Goal: Submit feedback/report problem

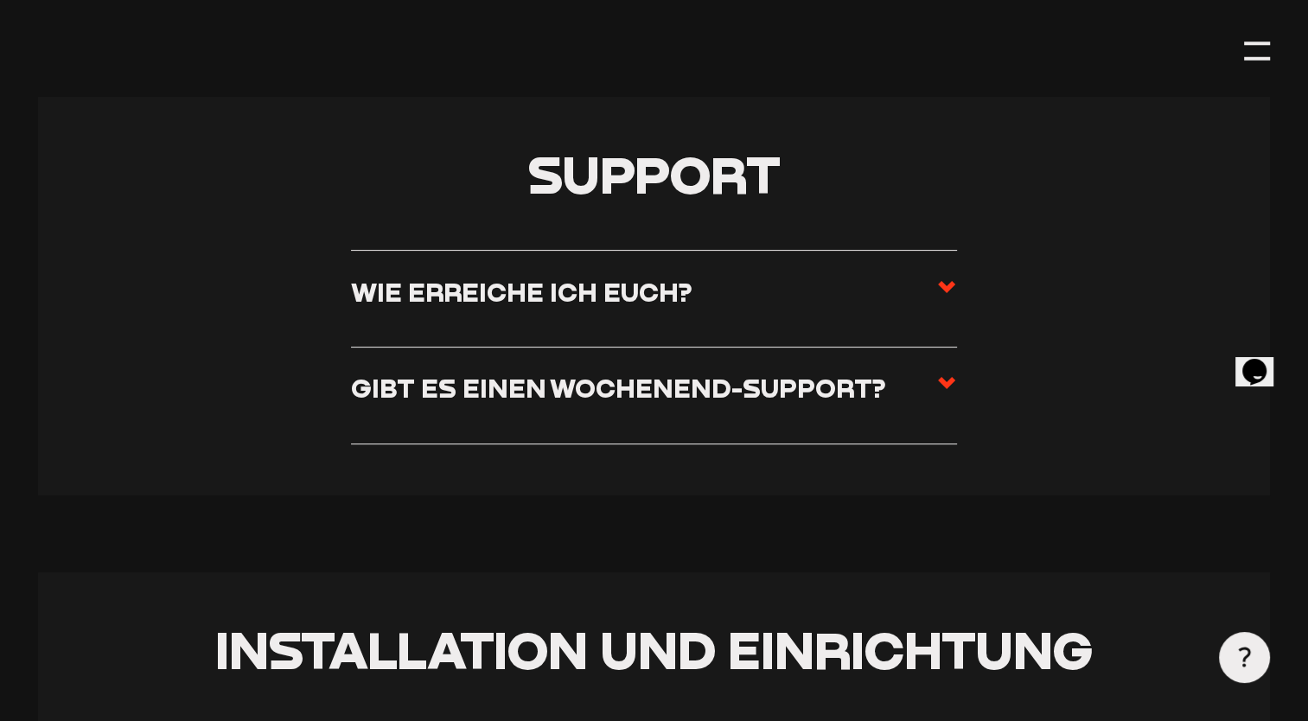
scroll to position [432, 0]
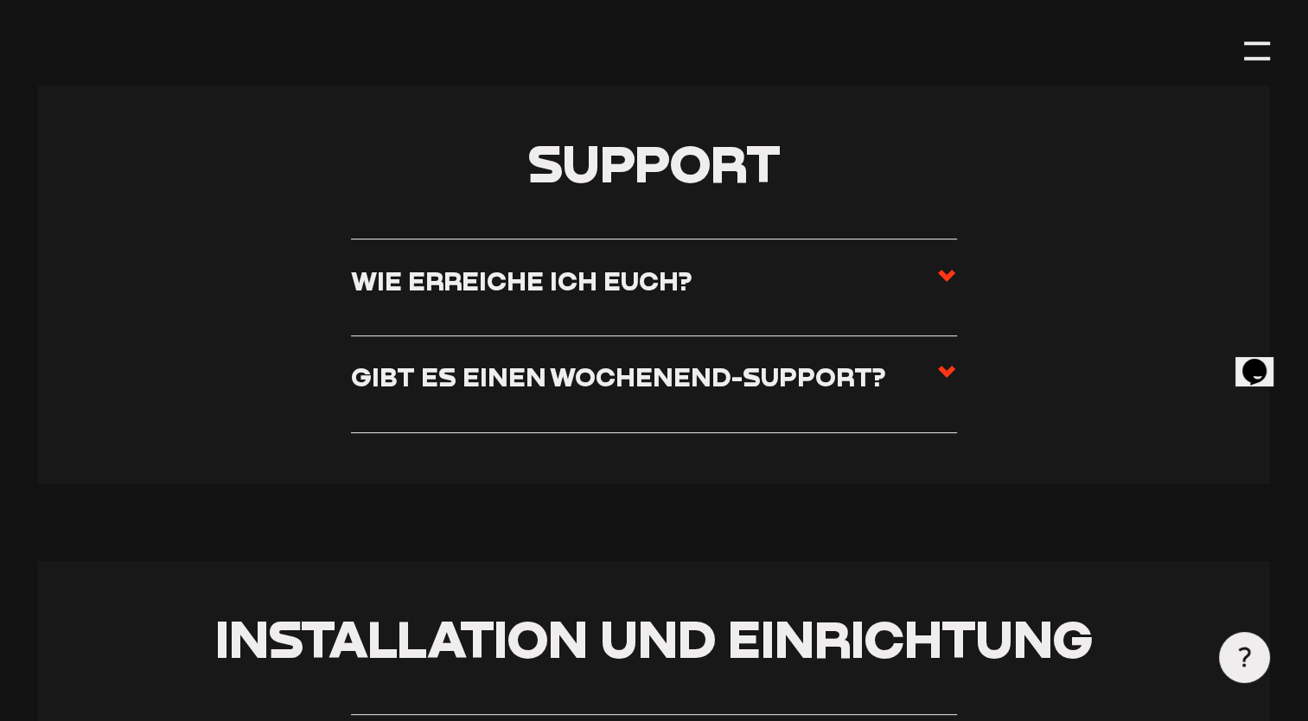
click at [947, 277] on use at bounding box center [946, 276] width 17 height 12
click at [0, 0] on input "Wie erreiche ich euch?" at bounding box center [0, 0] width 0 height 0
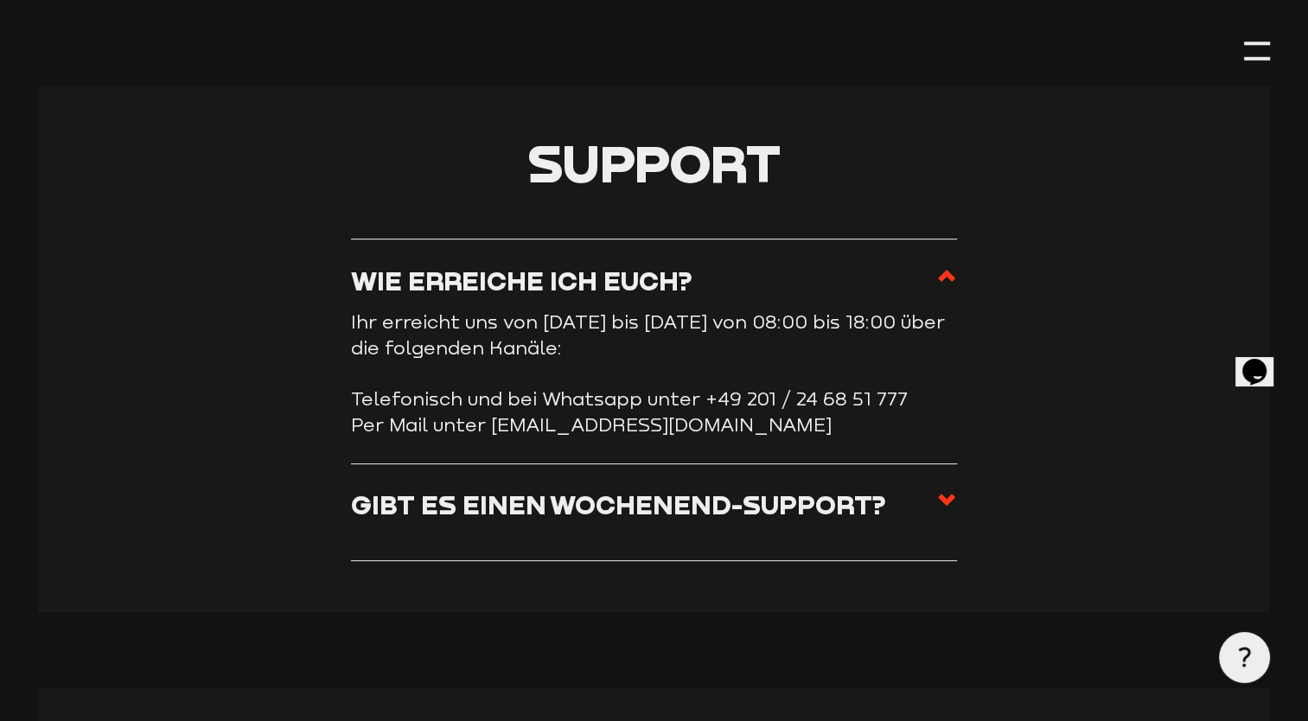
click at [949, 499] on use at bounding box center [946, 500] width 17 height 12
click at [0, 0] on input "Gibt es einen Wochenend-Support?" at bounding box center [0, 0] width 0 height 0
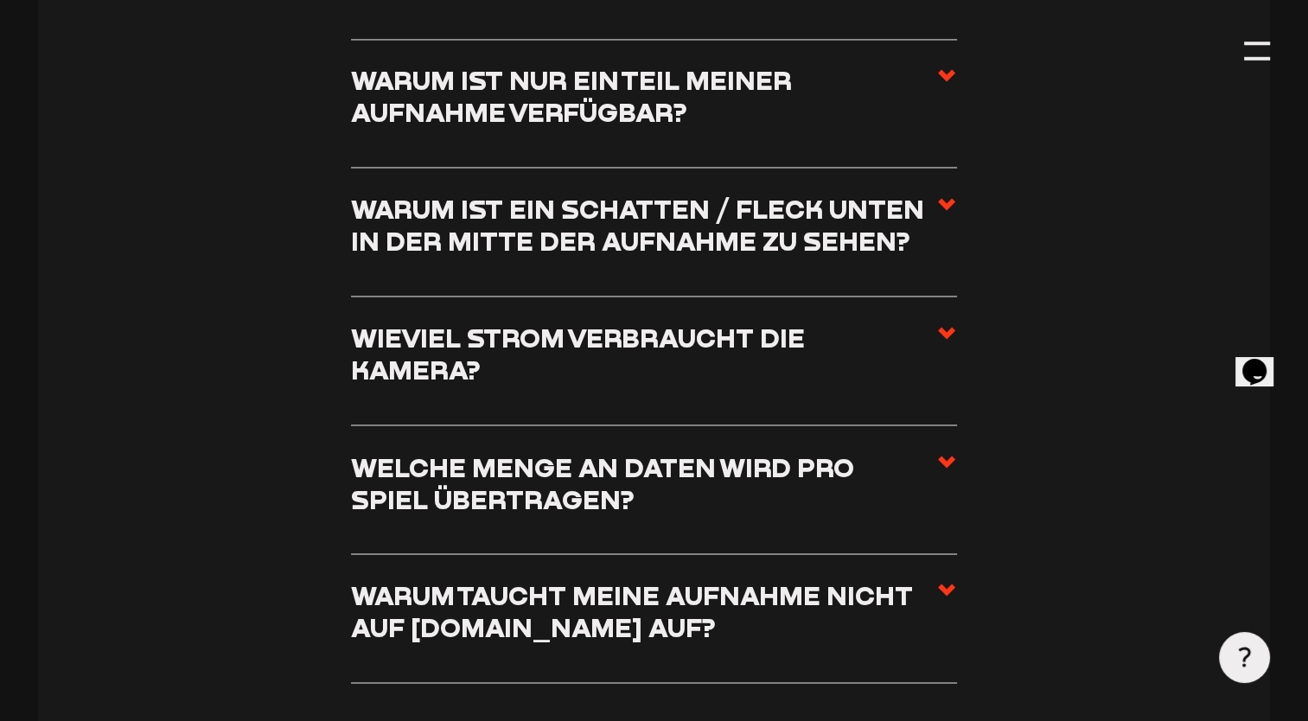
scroll to position [2811, 0]
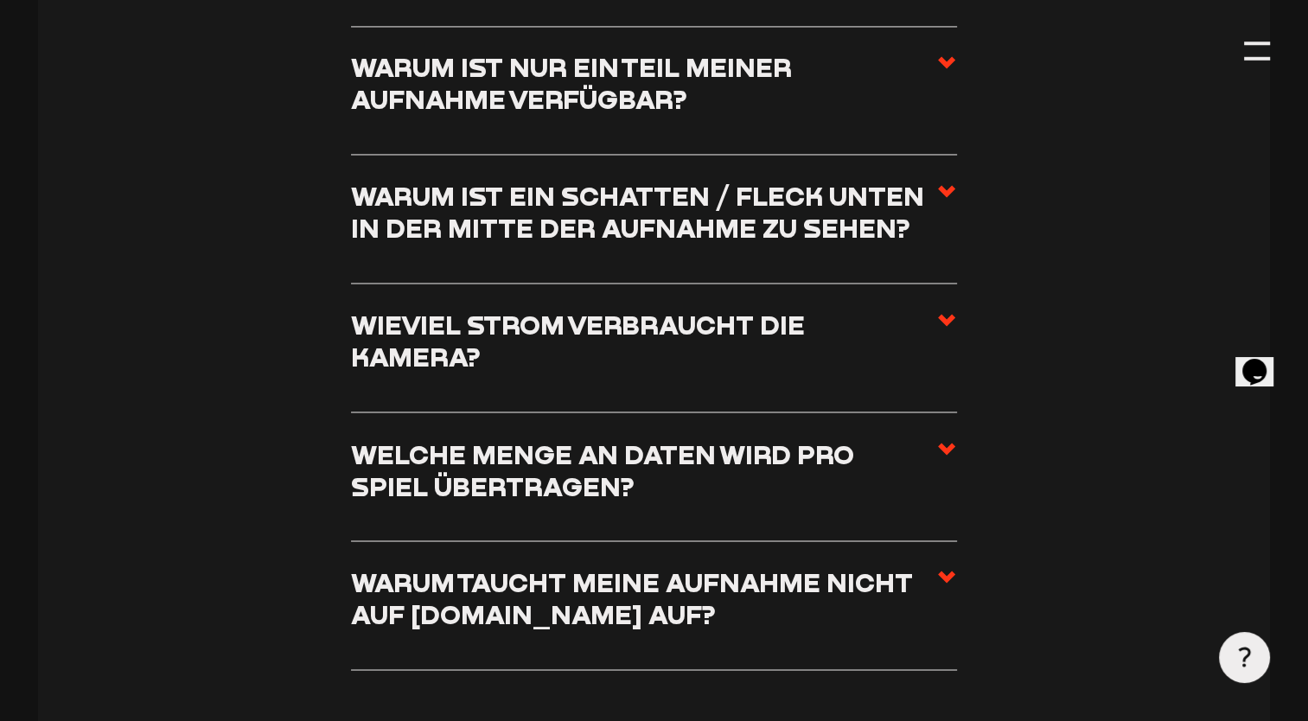
click at [943, 571] on use at bounding box center [946, 577] width 17 height 12
click at [0, 0] on input "Warum taucht meine Aufnahme nicht auf staige.tv auf?" at bounding box center [0, 0] width 0 height 0
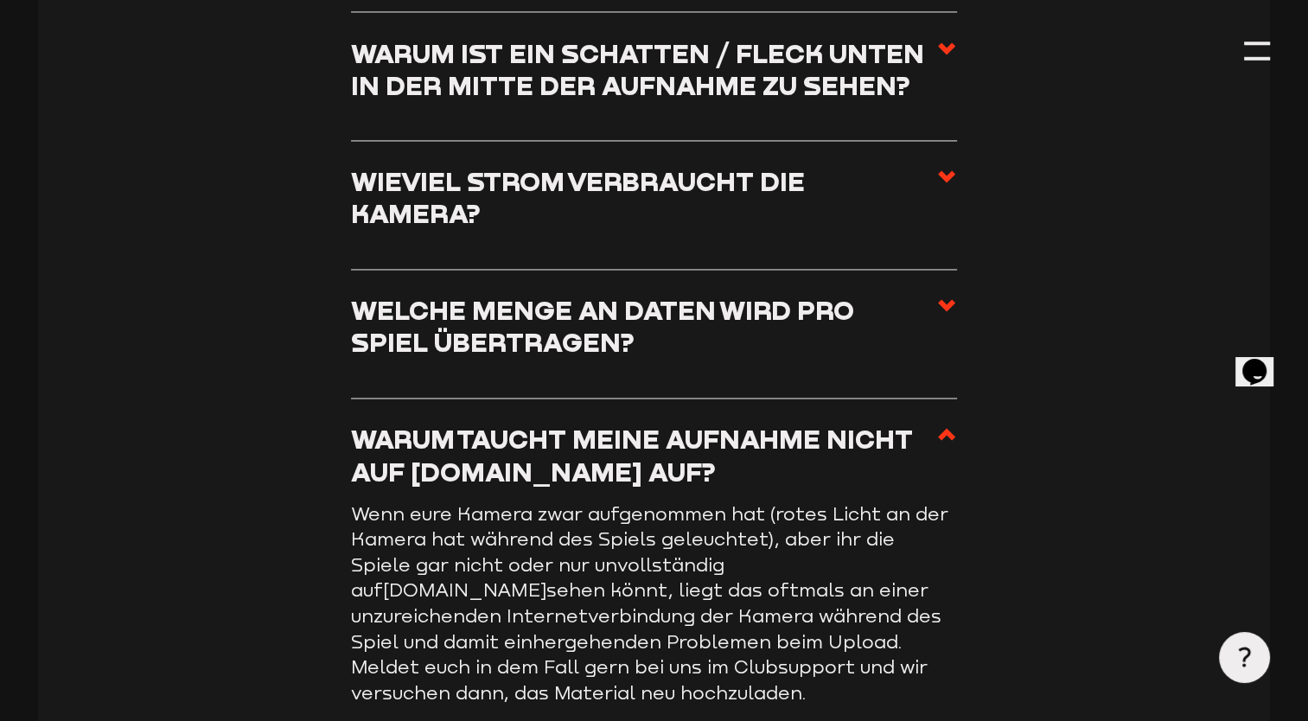
scroll to position [2912, 0]
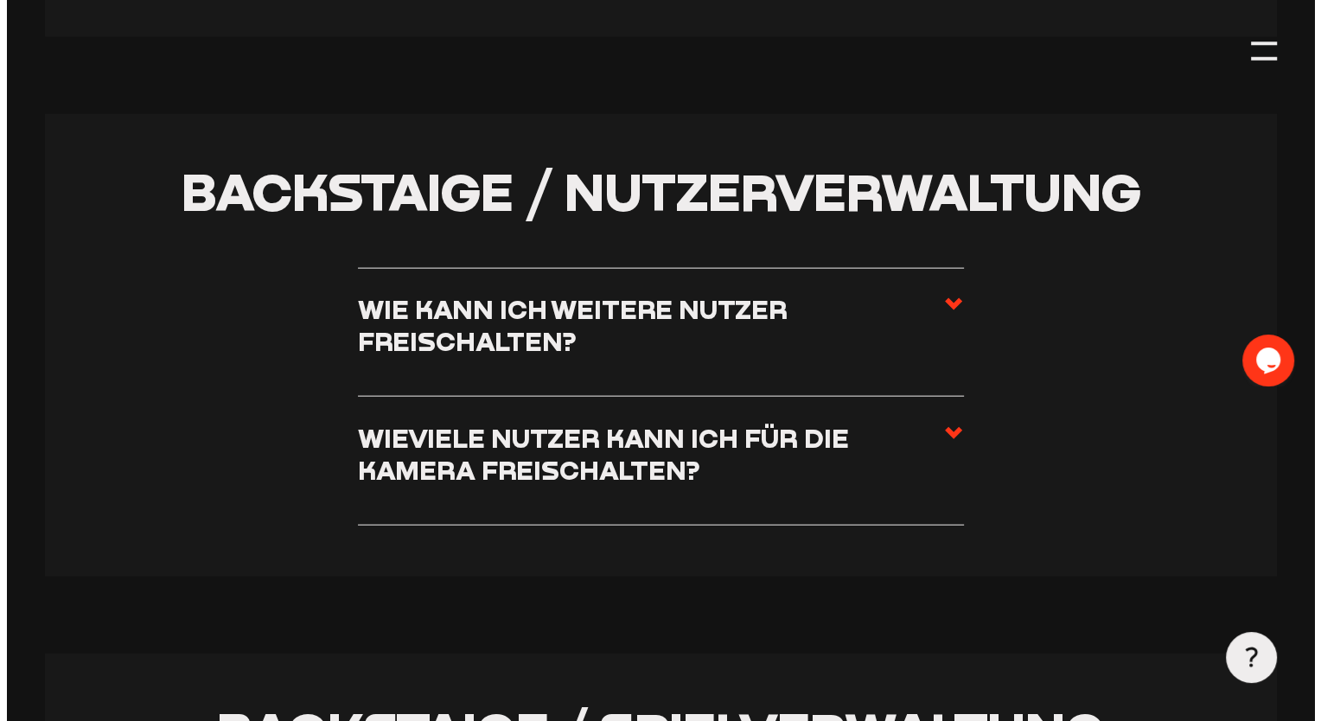
scroll to position [3691, 0]
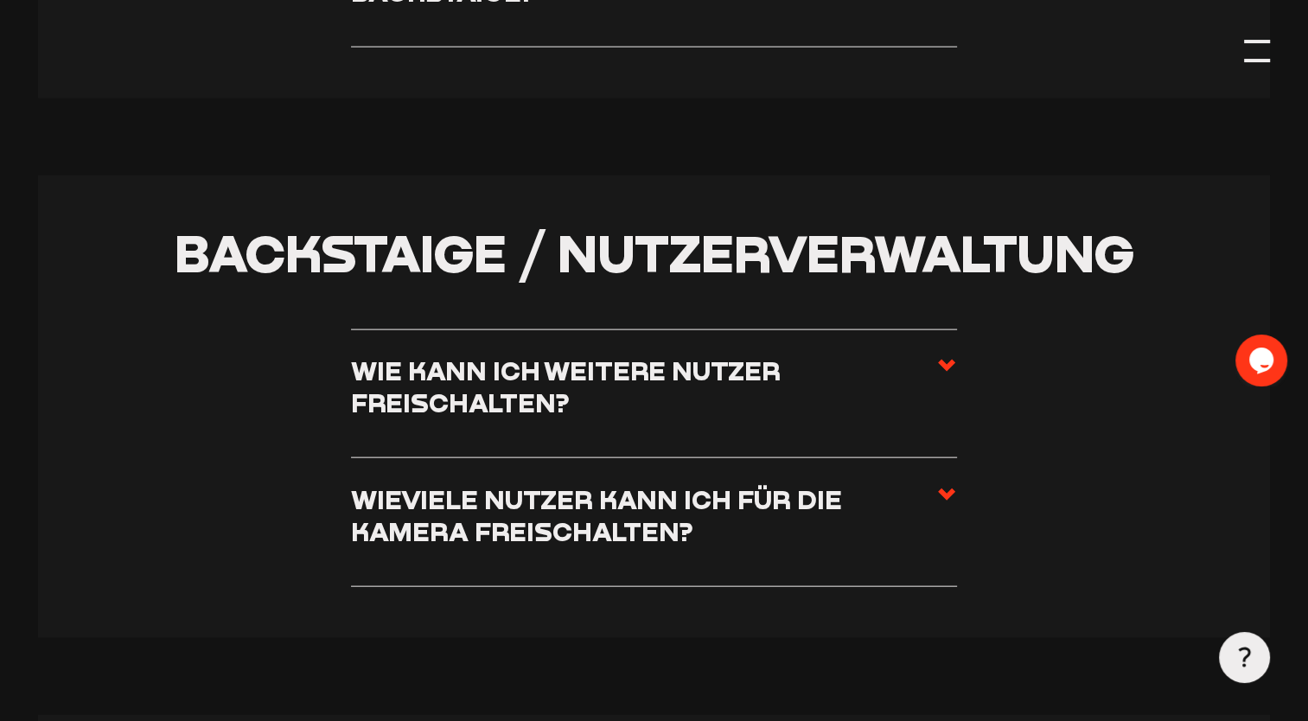
click at [1260, 45] on div at bounding box center [1257, 51] width 26 height 26
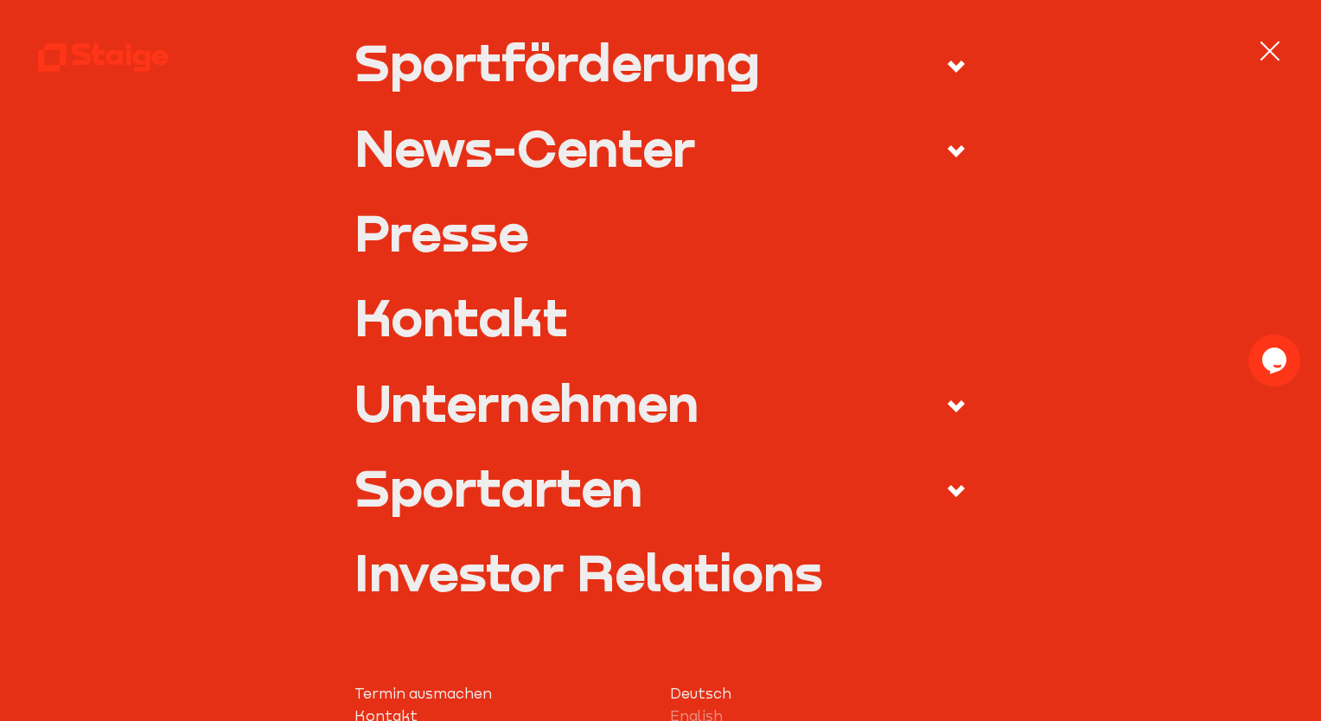
scroll to position [511, 0]
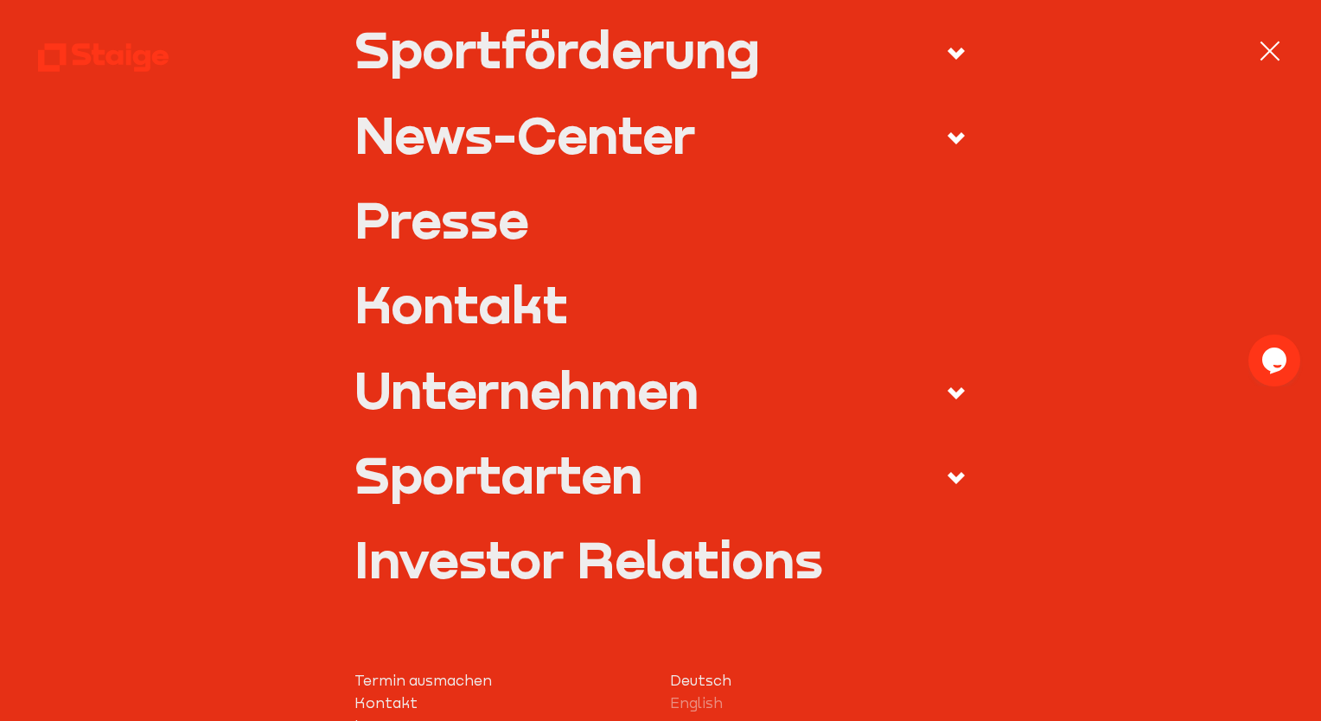
click at [949, 472] on icon at bounding box center [956, 478] width 21 height 21
click at [0, 0] on input "Sportarten" at bounding box center [0, 0] width 0 height 0
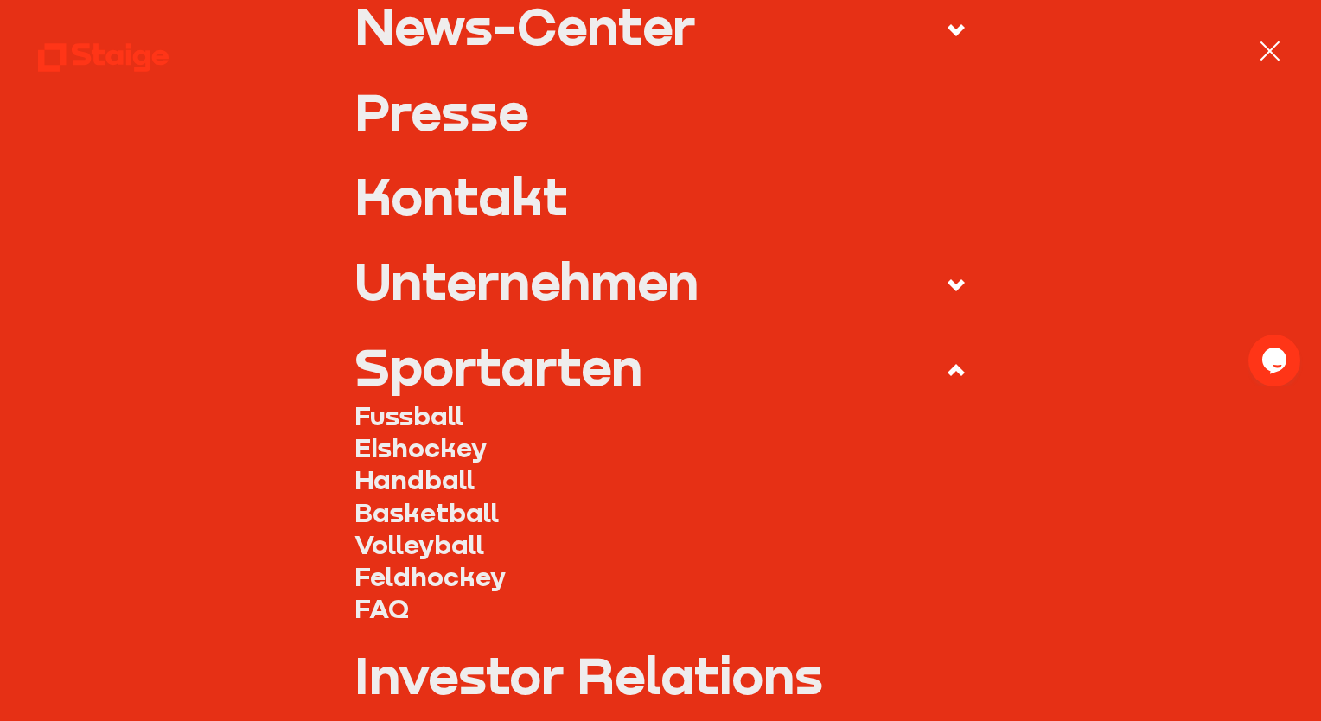
scroll to position [402, 0]
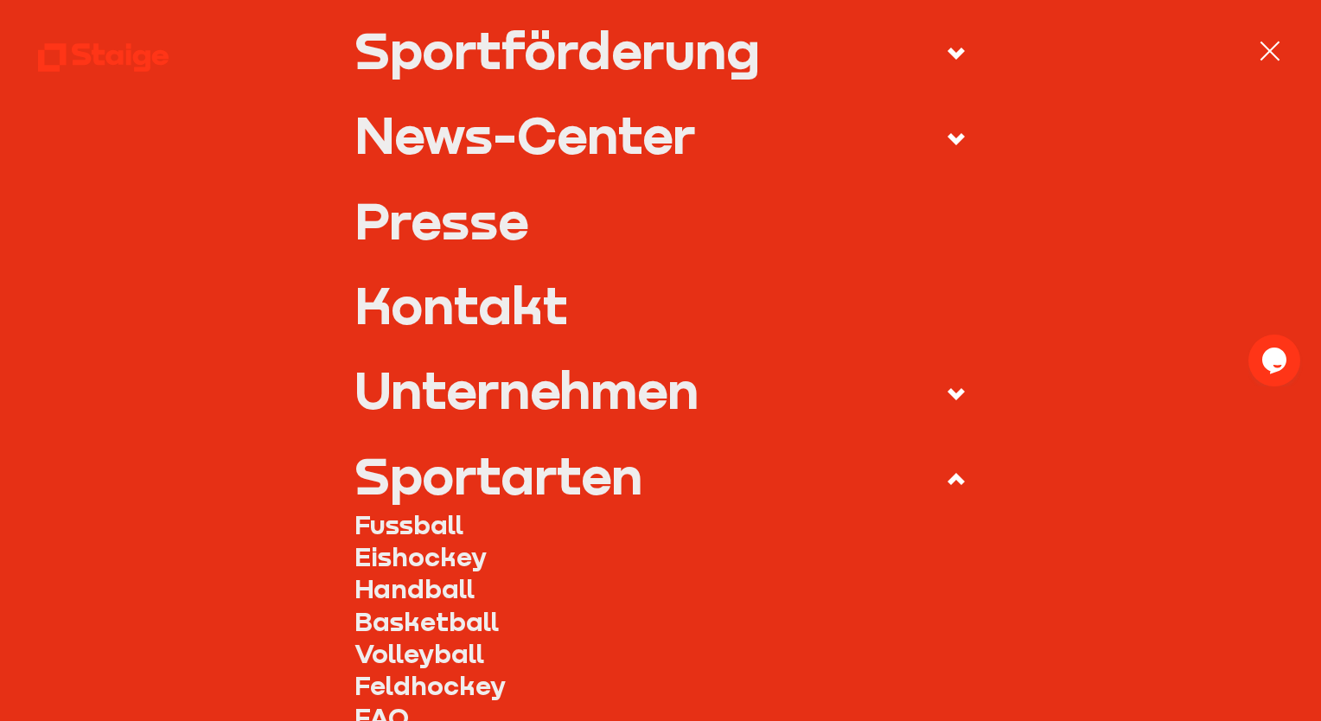
click at [505, 323] on link "Kontakt" at bounding box center [661, 304] width 612 height 51
click at [495, 317] on link "Kontakt" at bounding box center [661, 304] width 612 height 51
click at [426, 299] on link "Kontakt" at bounding box center [661, 304] width 612 height 51
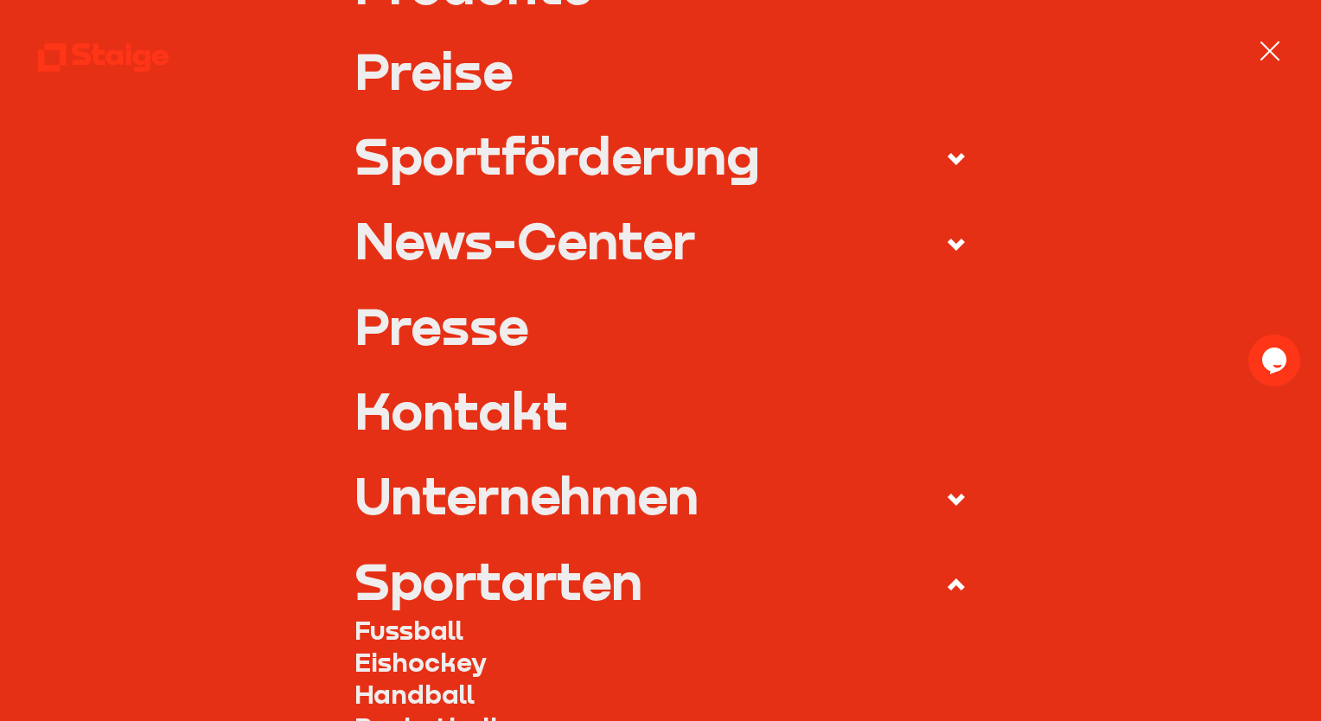
scroll to position [276, 0]
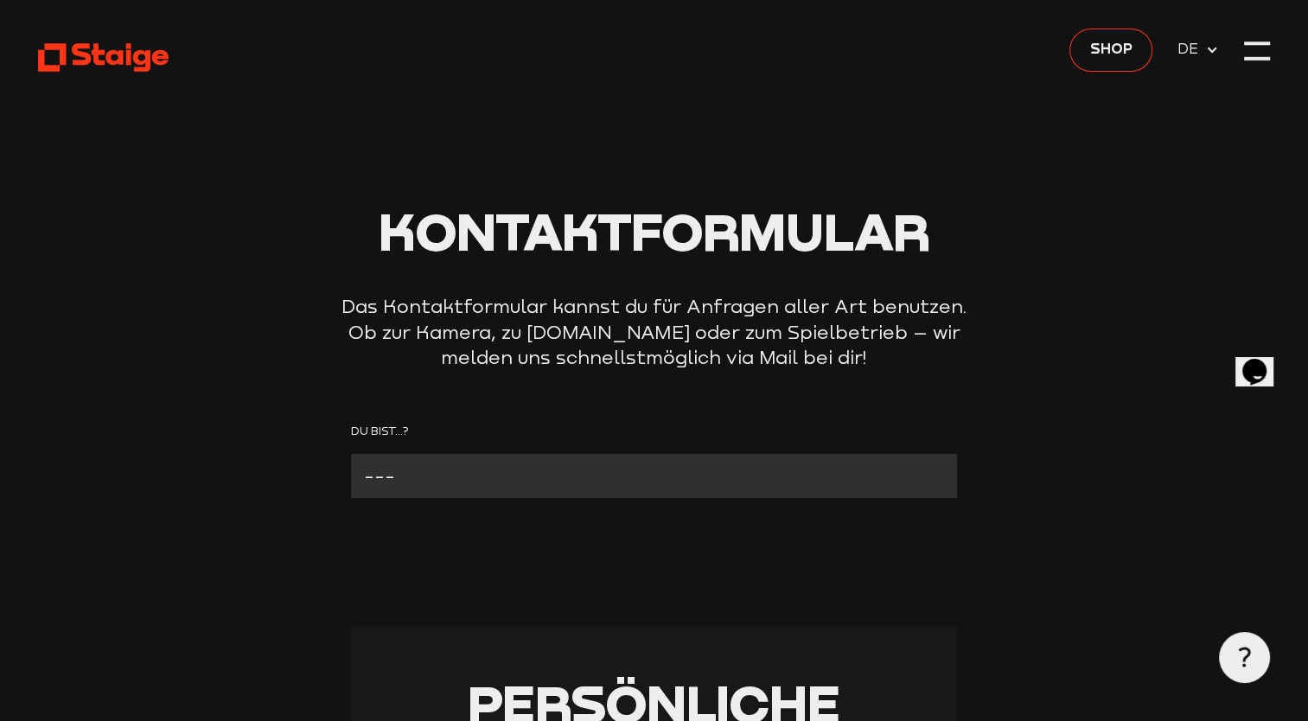
click at [419, 479] on select "--- Verein mit Kamera Verein ohne Kamera Fan Andere" at bounding box center [654, 476] width 606 height 45
select select "Verein mit Kamera"
click at [351, 455] on select "--- Verein mit Kamera Verein ohne Kamera Fan Andere" at bounding box center [654, 476] width 606 height 45
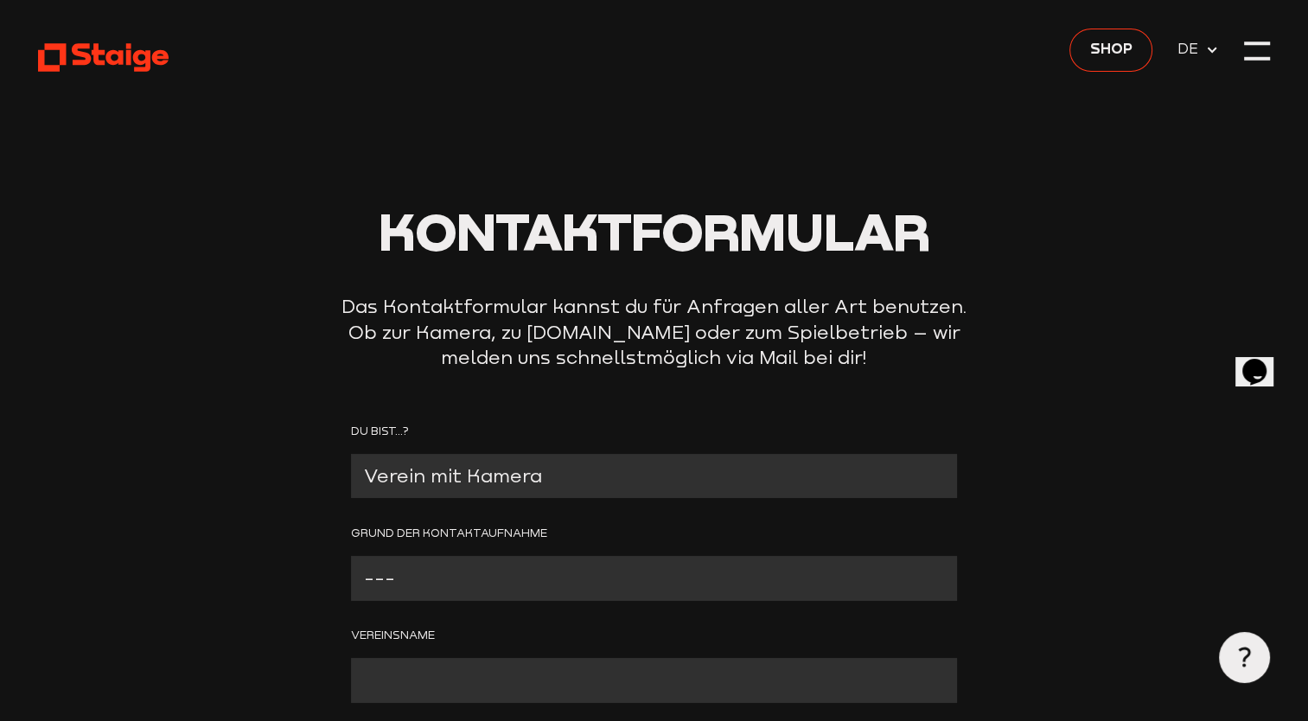
click at [434, 590] on select "--- Problem mit der Kamera Wir benötigen technischen Support Bitte um Rückruf A…" at bounding box center [654, 578] width 606 height 45
select select "Problem mit der Kamera"
click at [351, 557] on select "--- Problem mit der Kamera Wir benötigen technischen Support Bitte um Rückruf A…" at bounding box center [654, 578] width 606 height 45
click at [430, 685] on input "Contact form" at bounding box center [654, 680] width 606 height 45
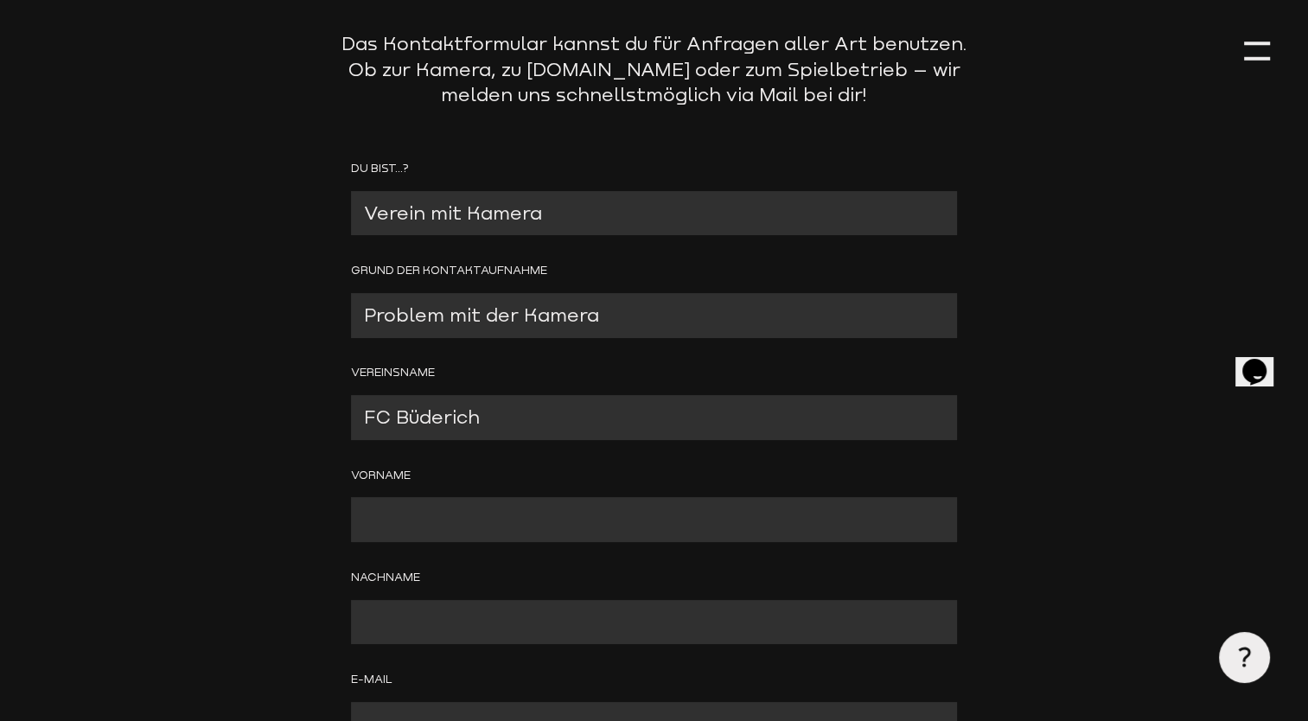
scroll to position [259, 0]
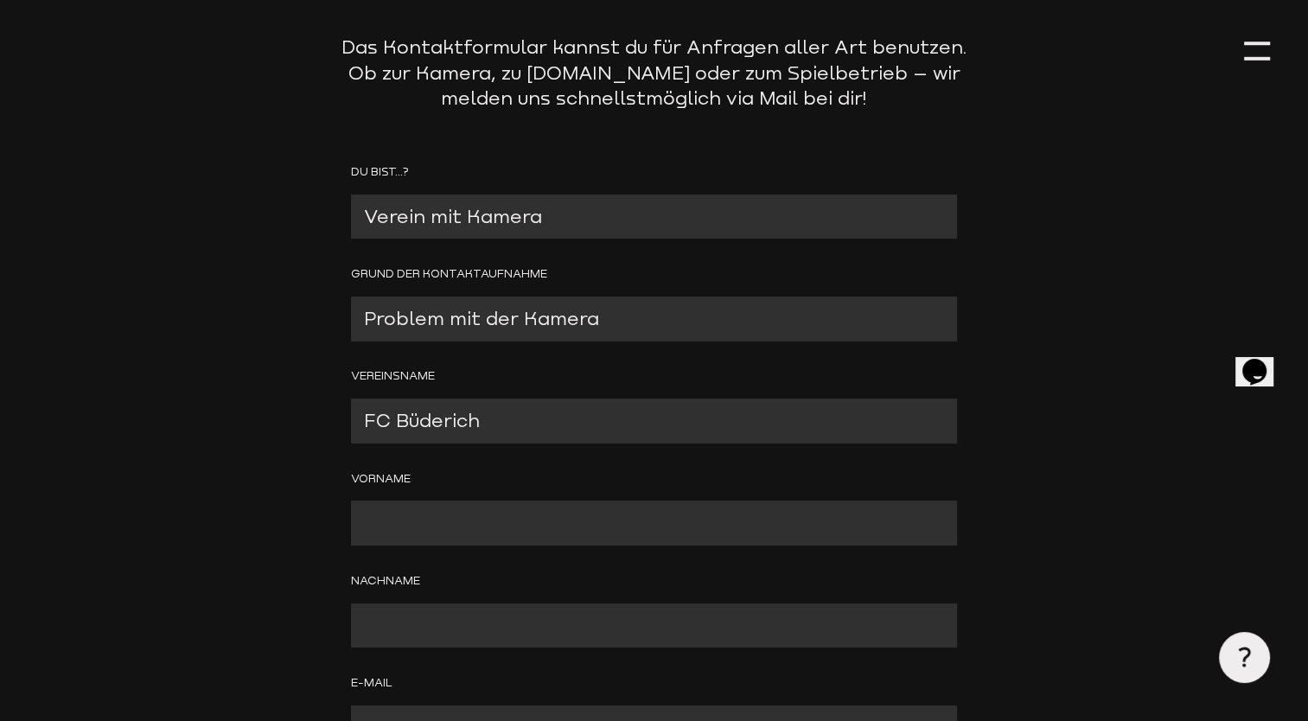
type input "FC Büderich"
click at [429, 518] on input "Contact form" at bounding box center [654, 523] width 606 height 45
type input "Tom"
type input "Nilgen"
type input "torsten-schedler@t-online.de"
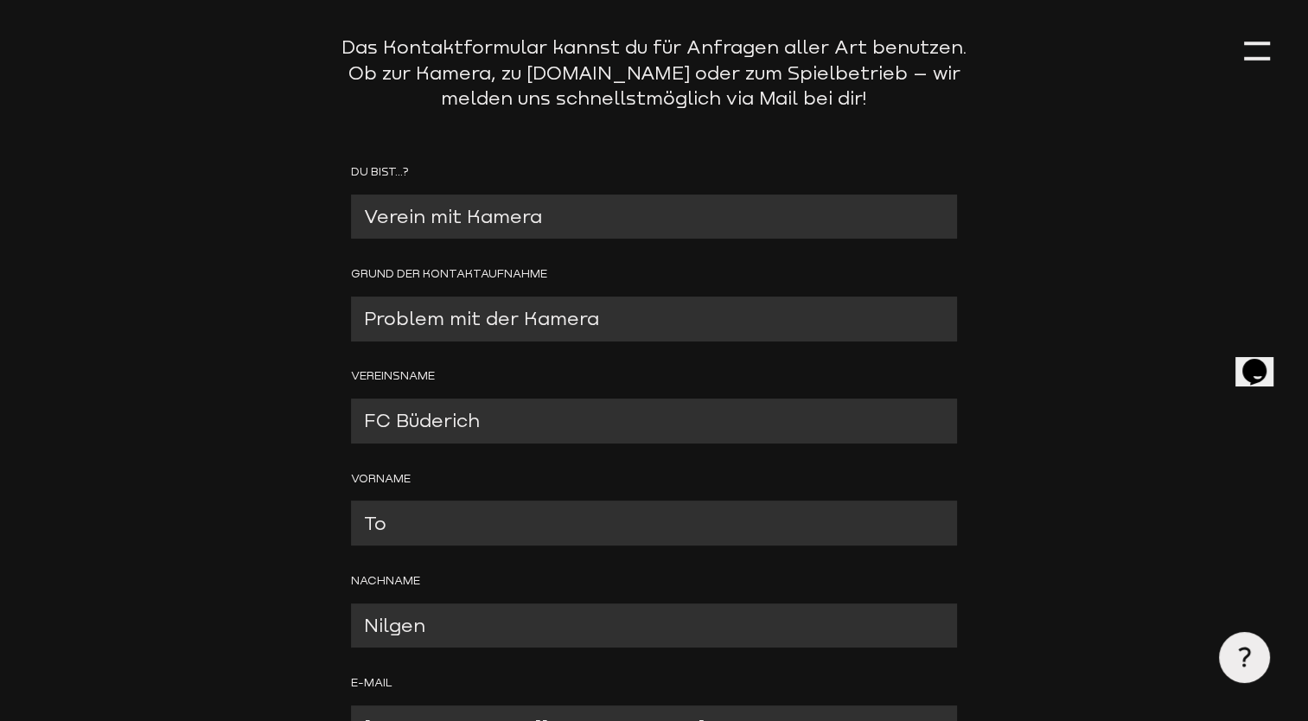
type input "T"
click at [451, 624] on input "Nilgen" at bounding box center [654, 626] width 606 height 45
type input "N"
click at [397, 539] on input "Contact form" at bounding box center [654, 523] width 606 height 45
type input "Torsten"
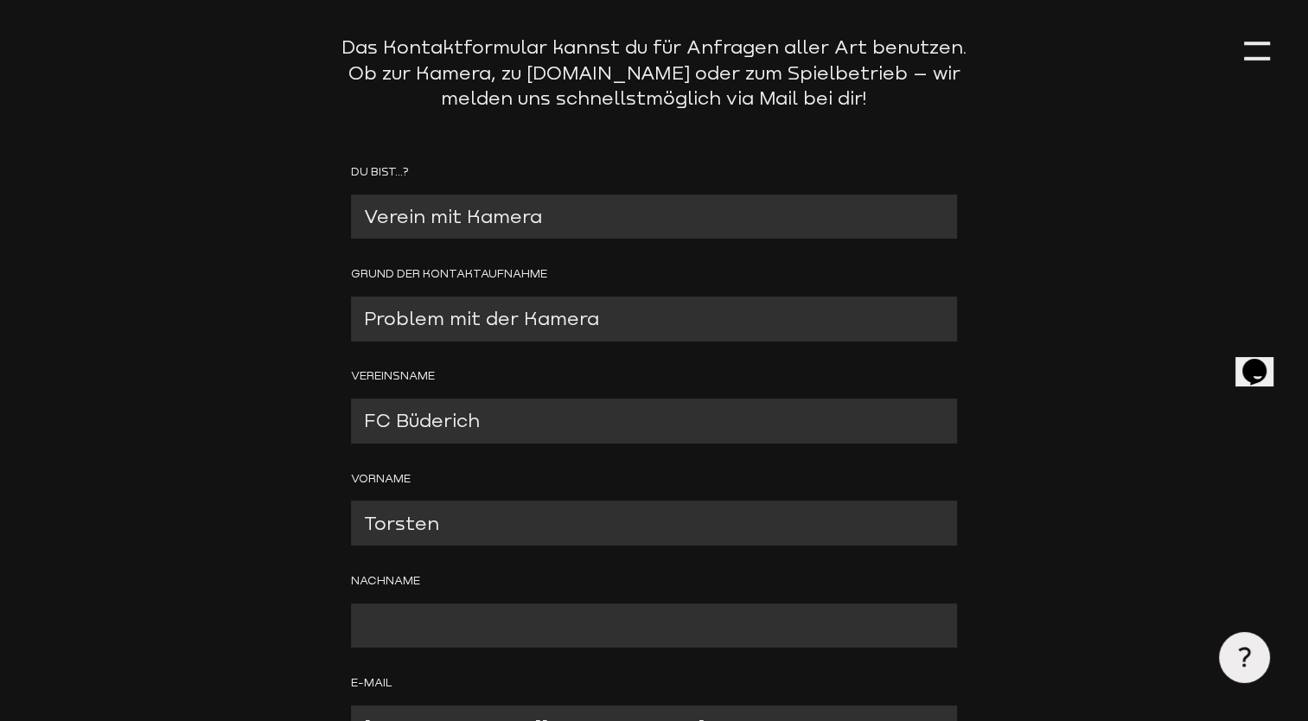
type input "Schedler"
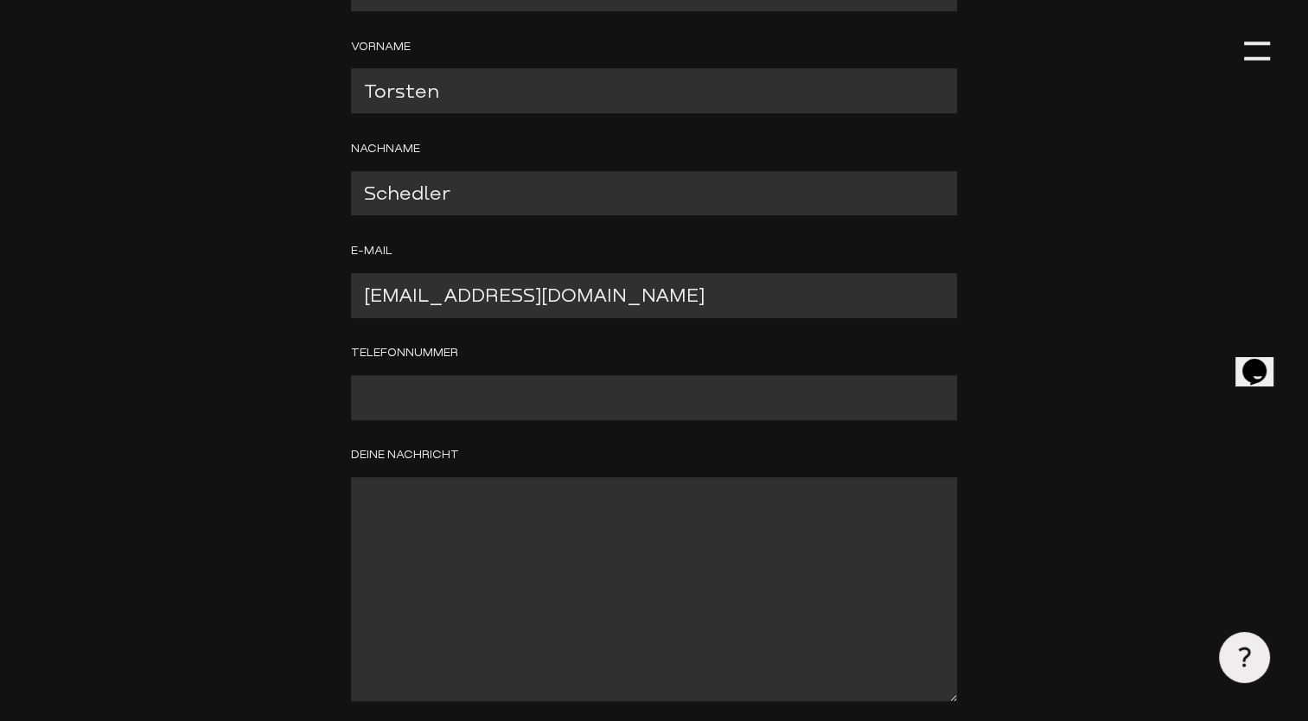
scroll to position [688, 0]
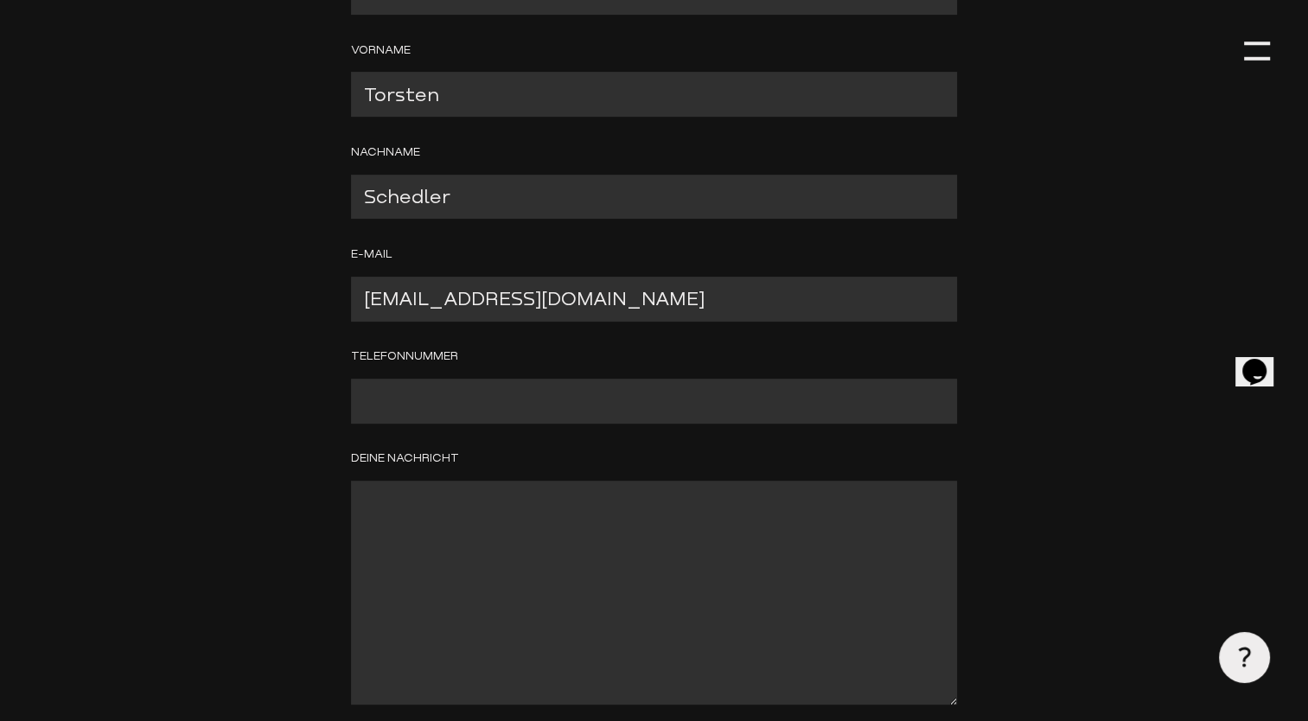
type input "Torsten"
click at [411, 391] on input "Contact form" at bounding box center [654, 401] width 606 height 45
type input "01735466049"
click at [402, 508] on textarea "Contact form" at bounding box center [654, 593] width 606 height 224
paste textarea "Event Zusammenfassung 502519 Öffentlich 17.8.2025 15:30 - 17:40 Kunstrasenplatz…"
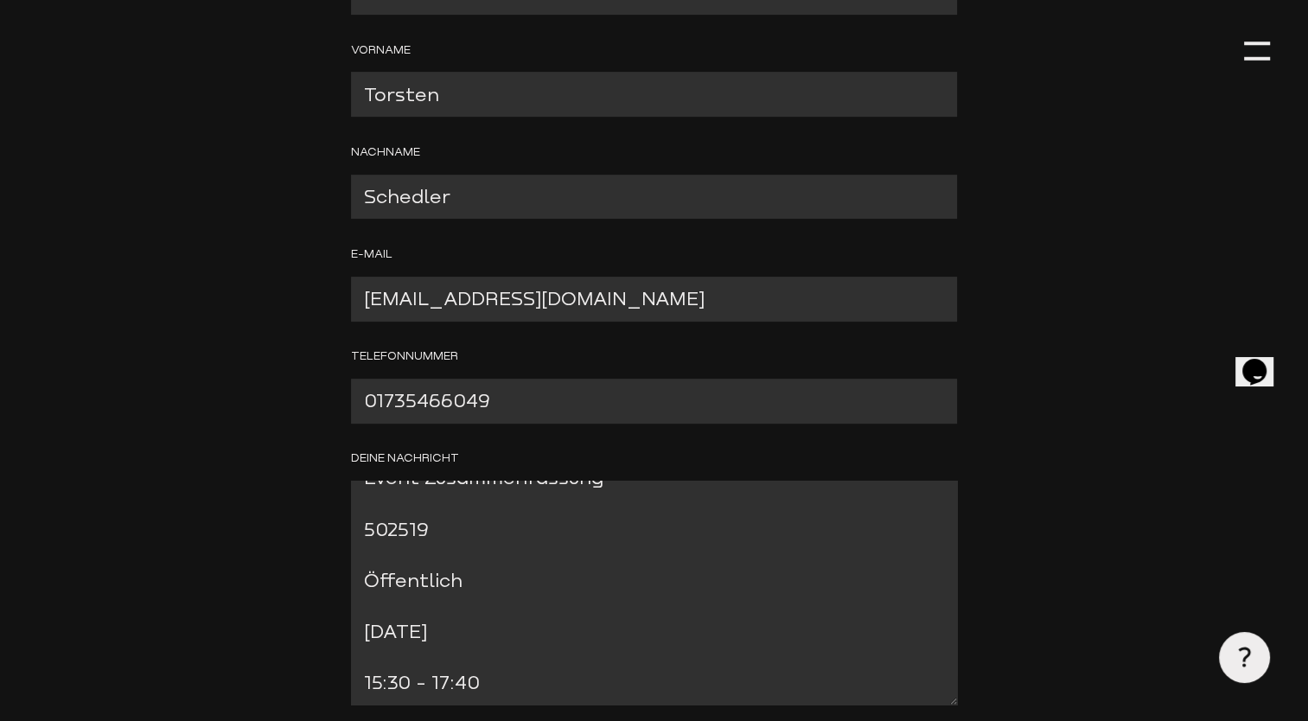
scroll to position [0, 0]
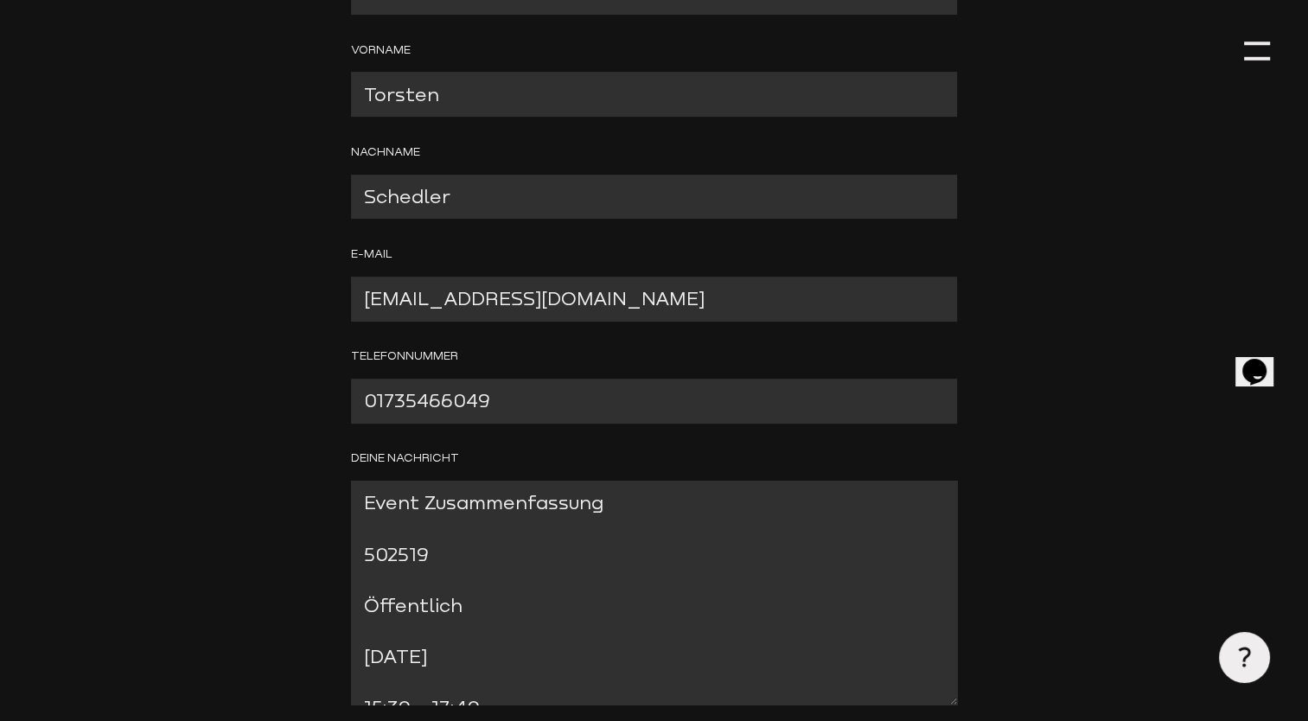
click at [362, 500] on textarea "Event Zusammenfassung 502519 Öffentlich 17.8.2025 15:30 - 17:40 Kunstrasenplatz…" at bounding box center [654, 593] width 606 height 224
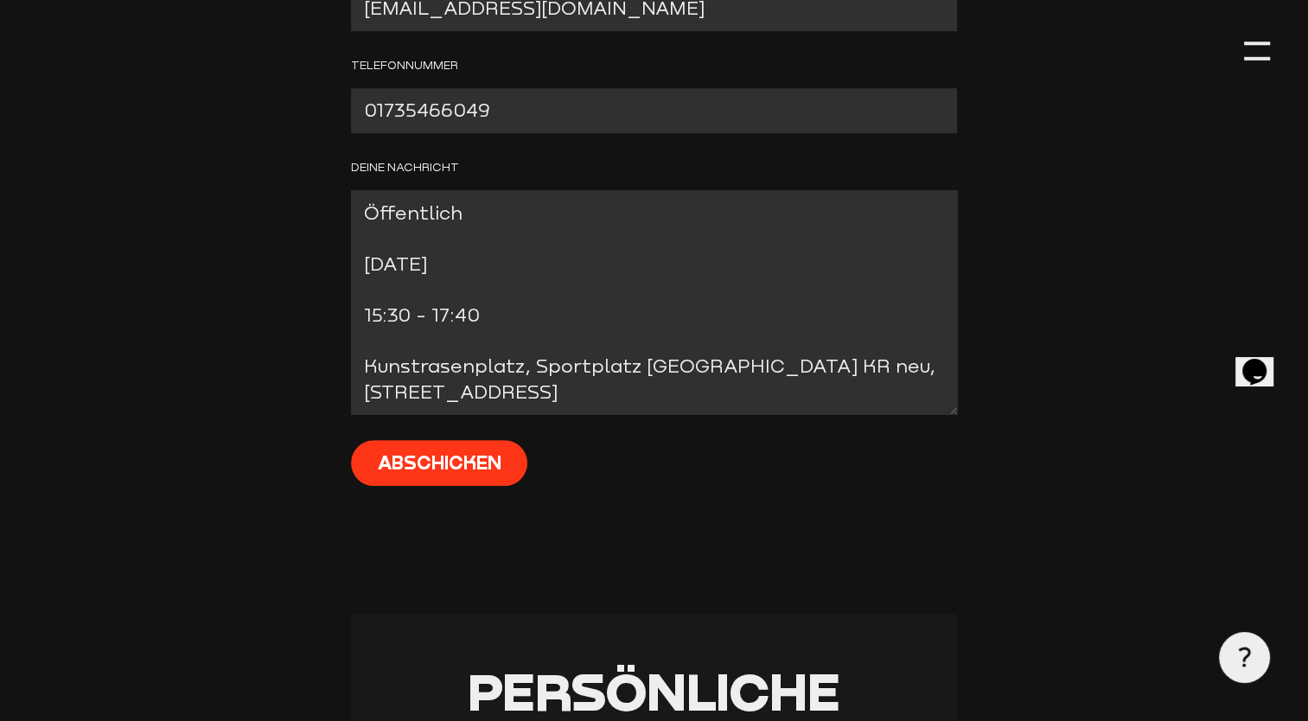
scroll to position [989, 0]
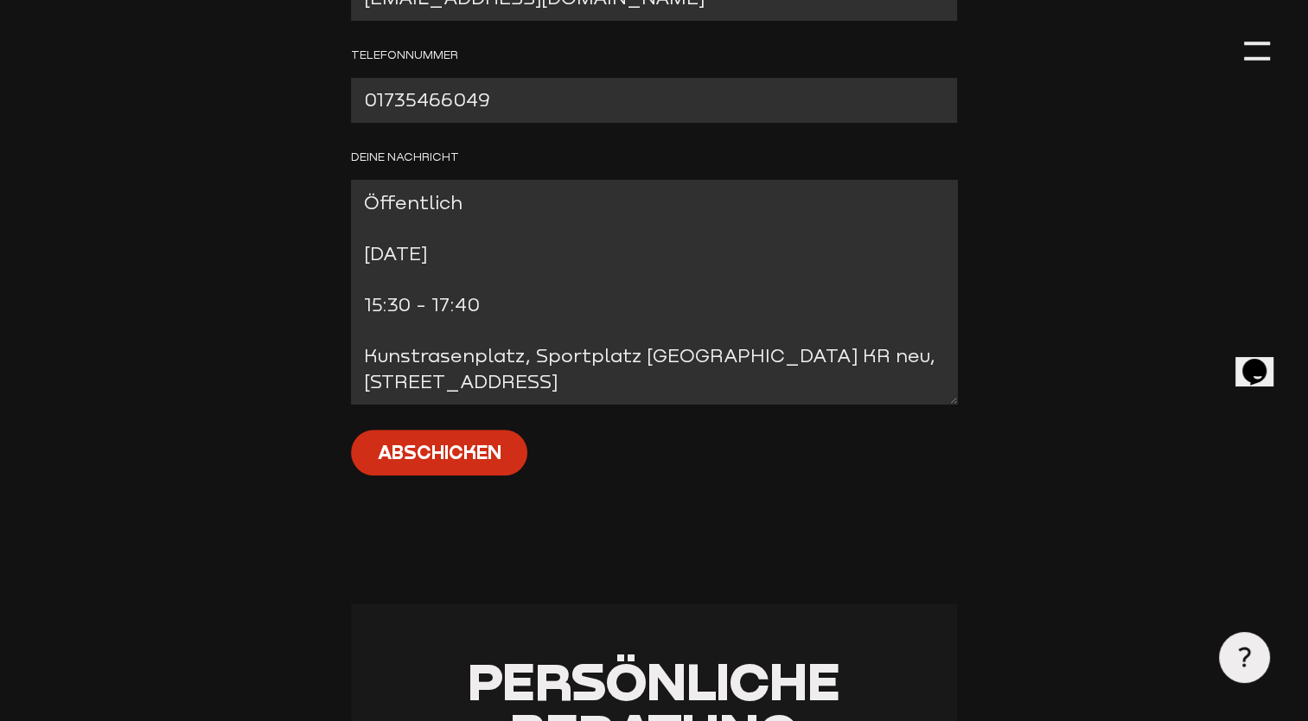
type textarea "Guten Abend, Spiel ist aufgenommen aber nicht abrufbar Event Zusammenfassung 50…"
click at [423, 445] on input "Abschicken" at bounding box center [439, 453] width 176 height 47
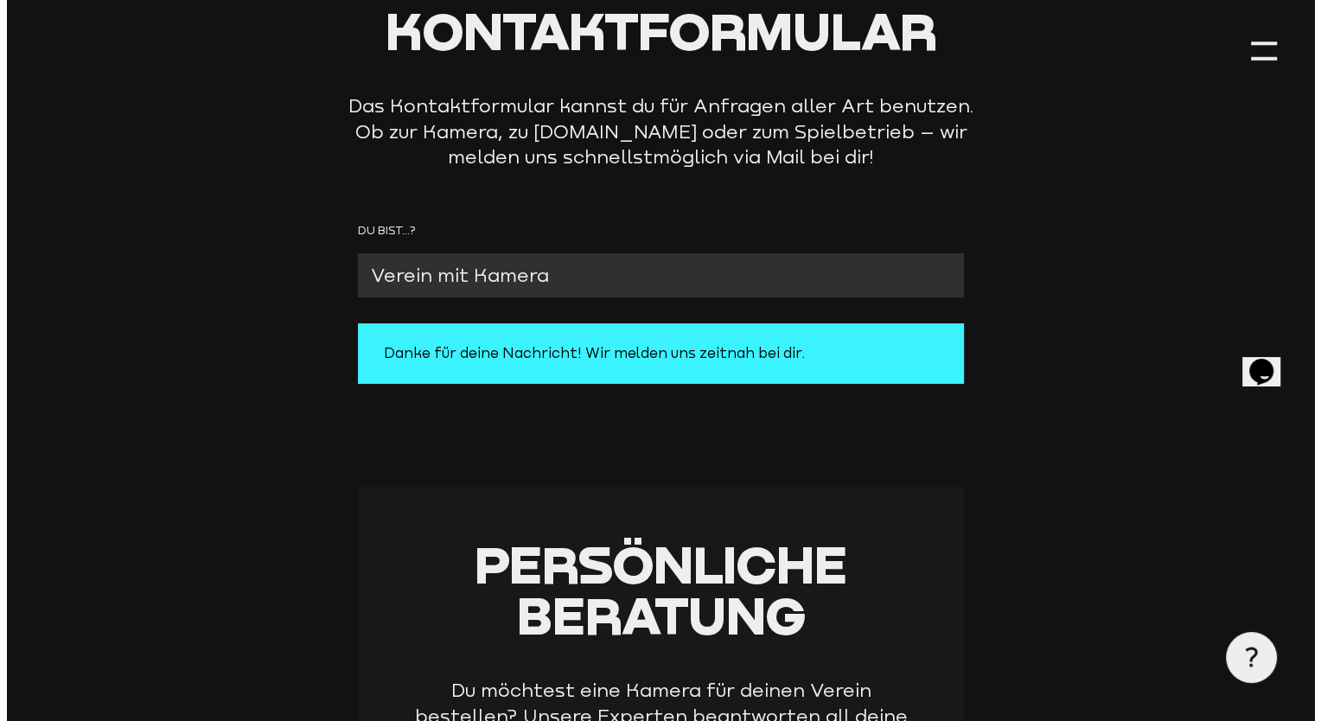
scroll to position [197, 0]
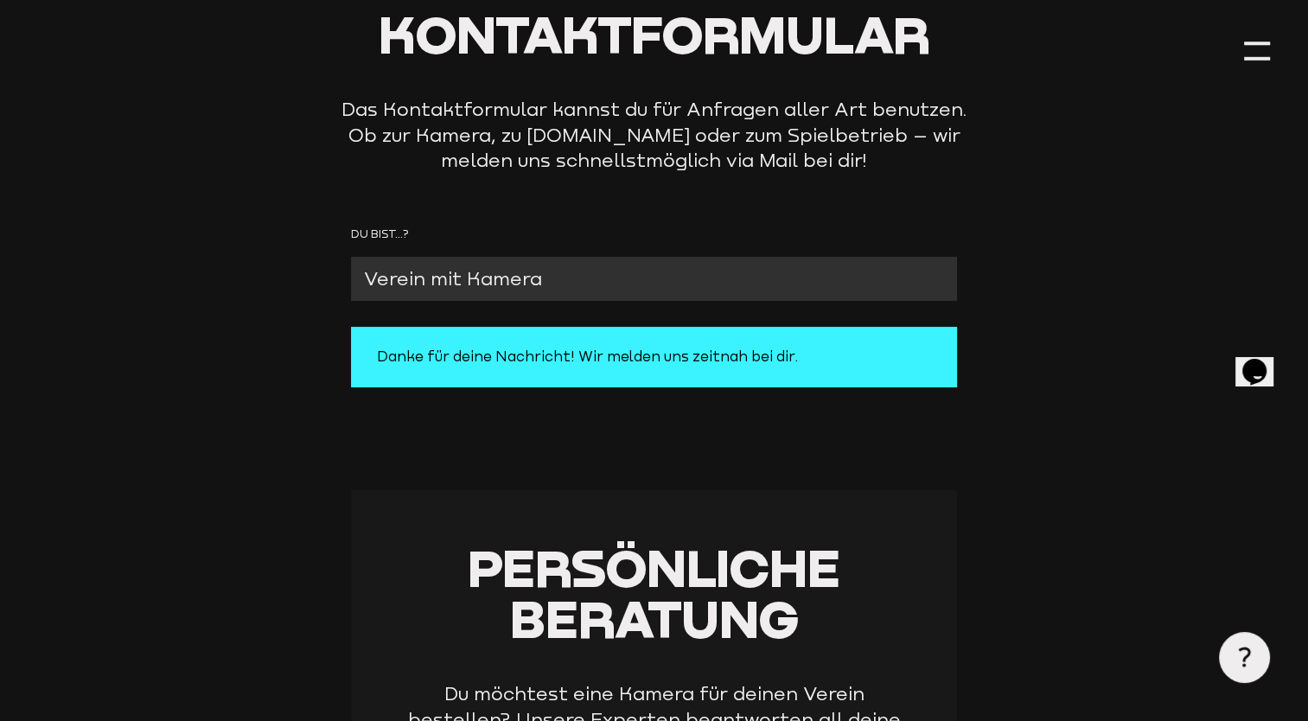
click at [1261, 46] on div at bounding box center [1257, 51] width 26 height 26
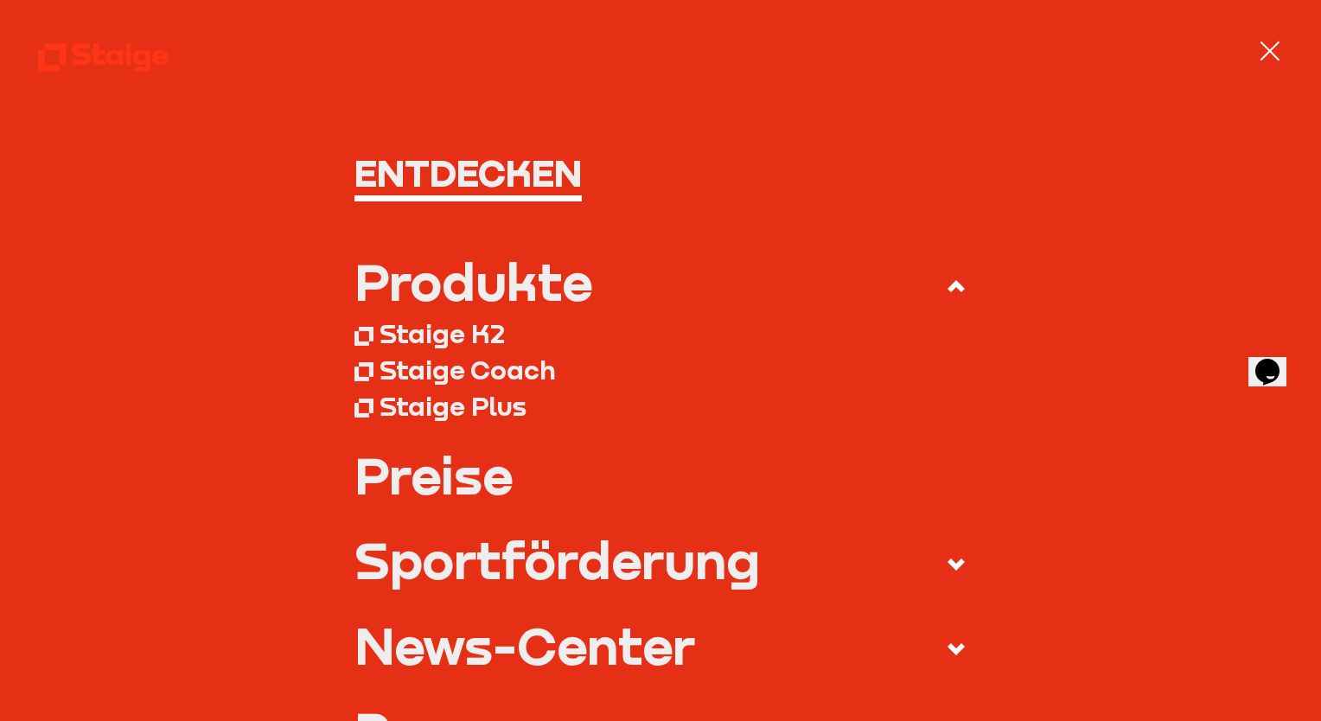
click at [429, 403] on div "Staige Plus" at bounding box center [453, 406] width 147 height 32
